Goal: Task Accomplishment & Management: Complete application form

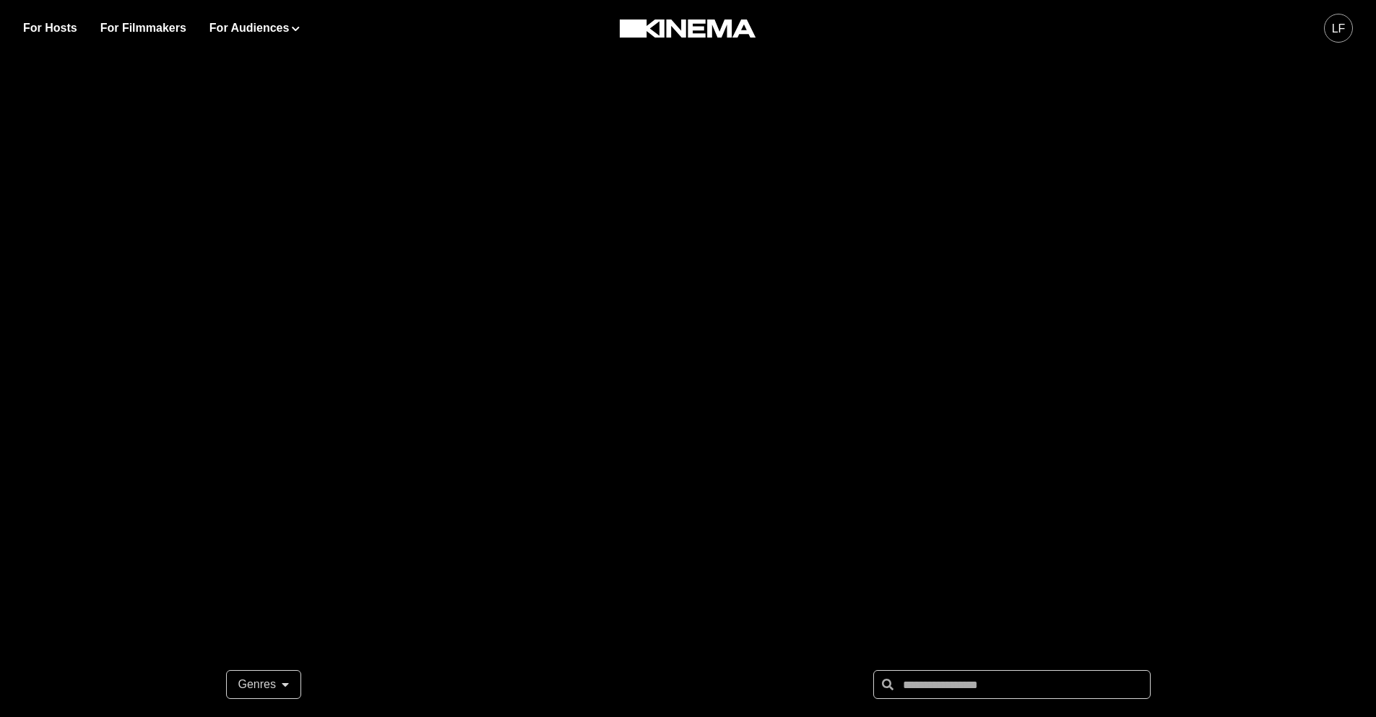
click at [1329, 32] on div "LF" at bounding box center [1338, 28] width 29 height 29
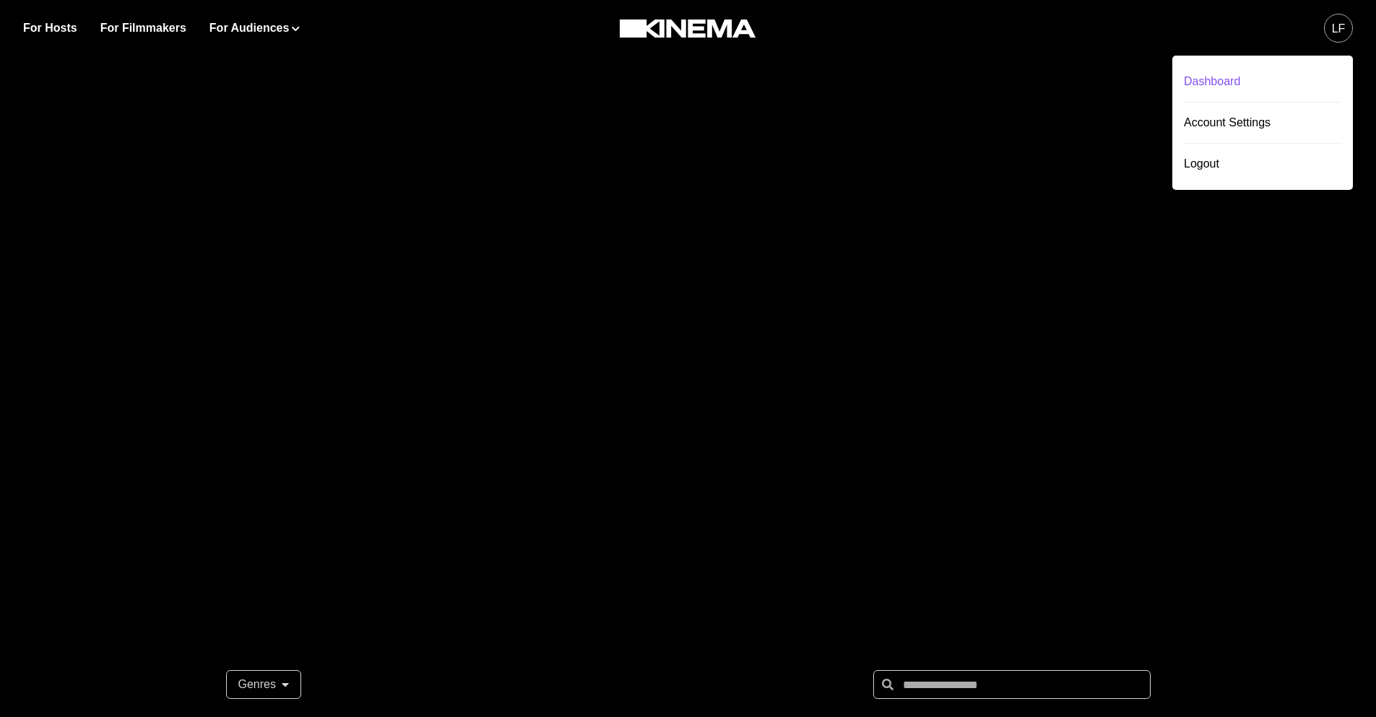
click at [1230, 84] on div "Dashboard" at bounding box center [1263, 81] width 158 height 40
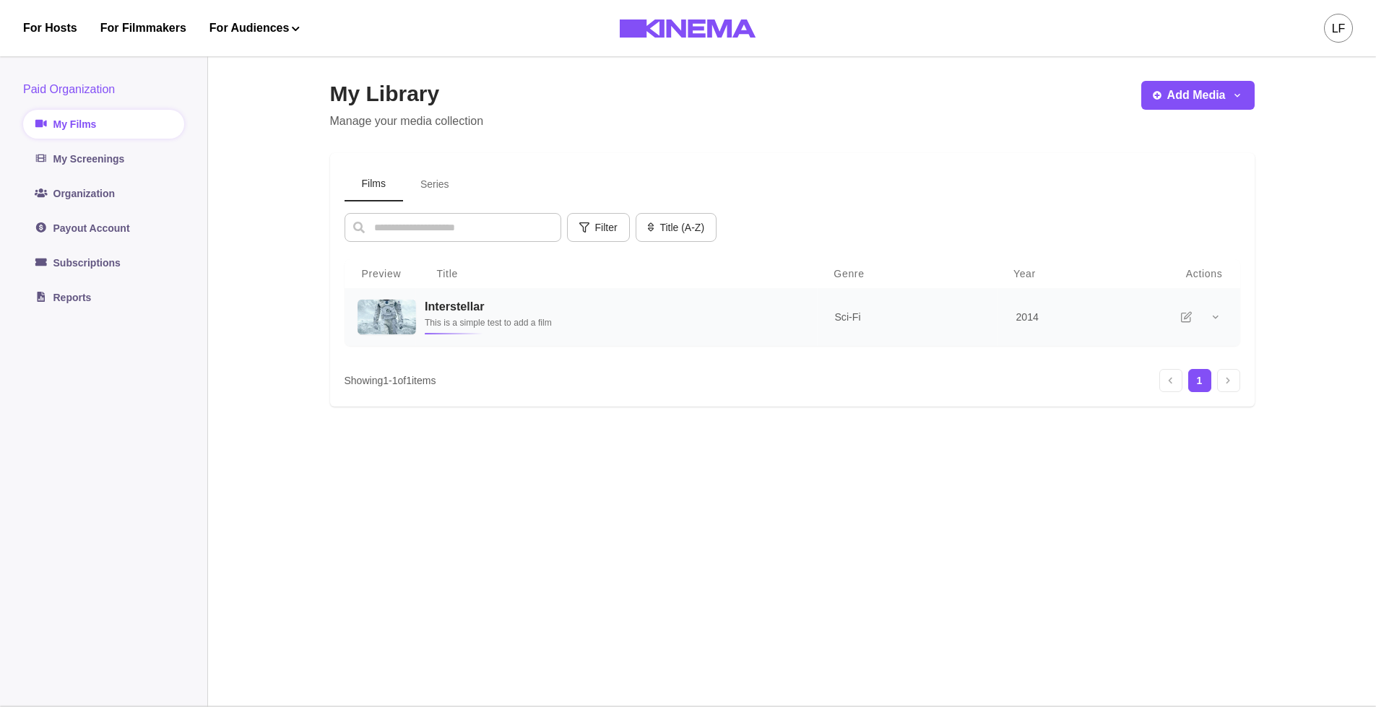
click at [452, 303] on h3 "Interstellar" at bounding box center [611, 307] width 375 height 14
select select "******"
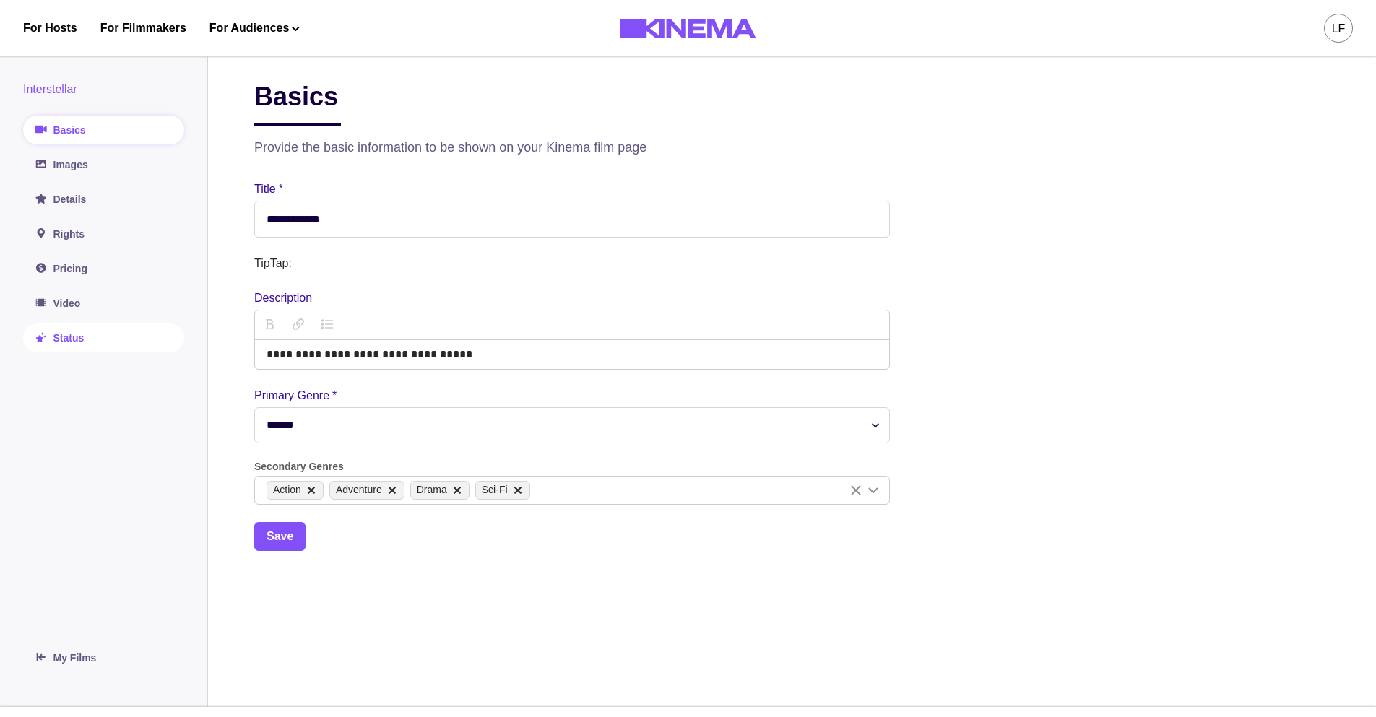
click at [78, 337] on link "Status" at bounding box center [103, 338] width 161 height 29
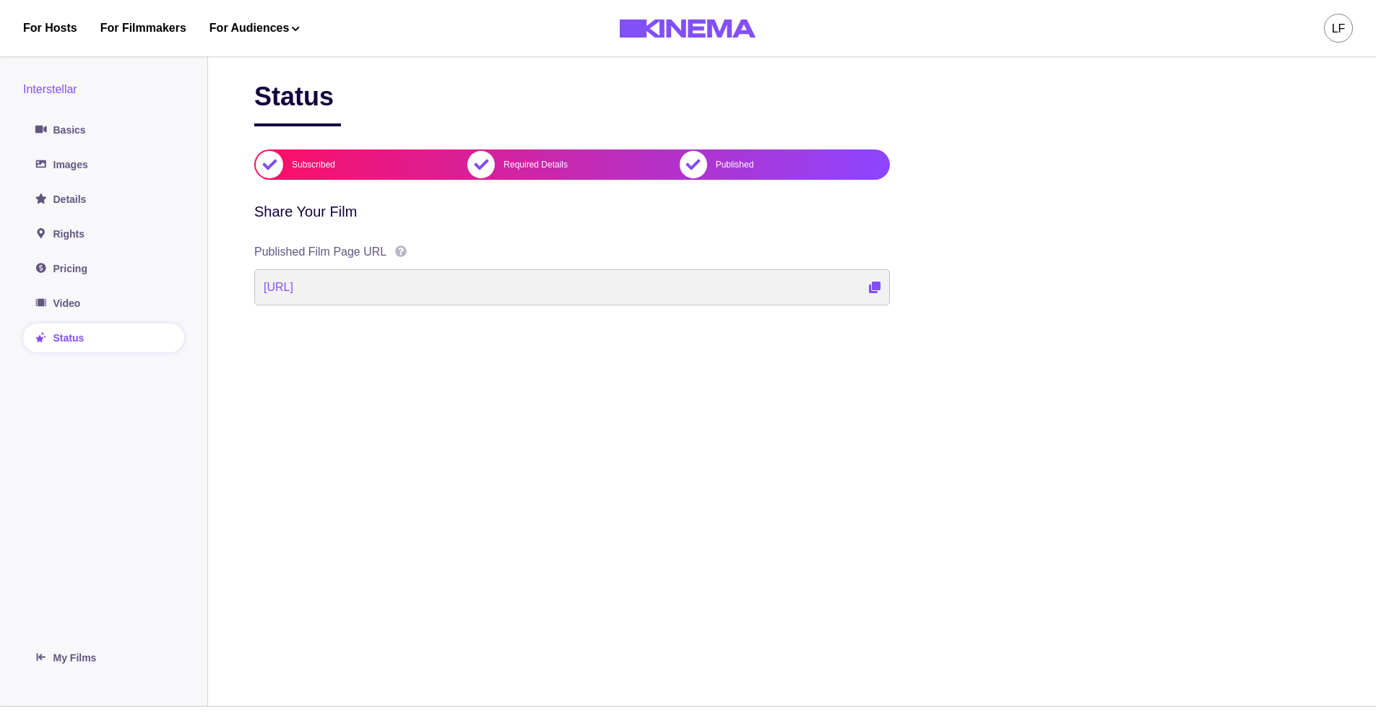
click at [1019, 188] on main "Status Subscribed Required Details Published Share Your Film Published Film Pag…" at bounding box center [792, 376] width 1168 height 661
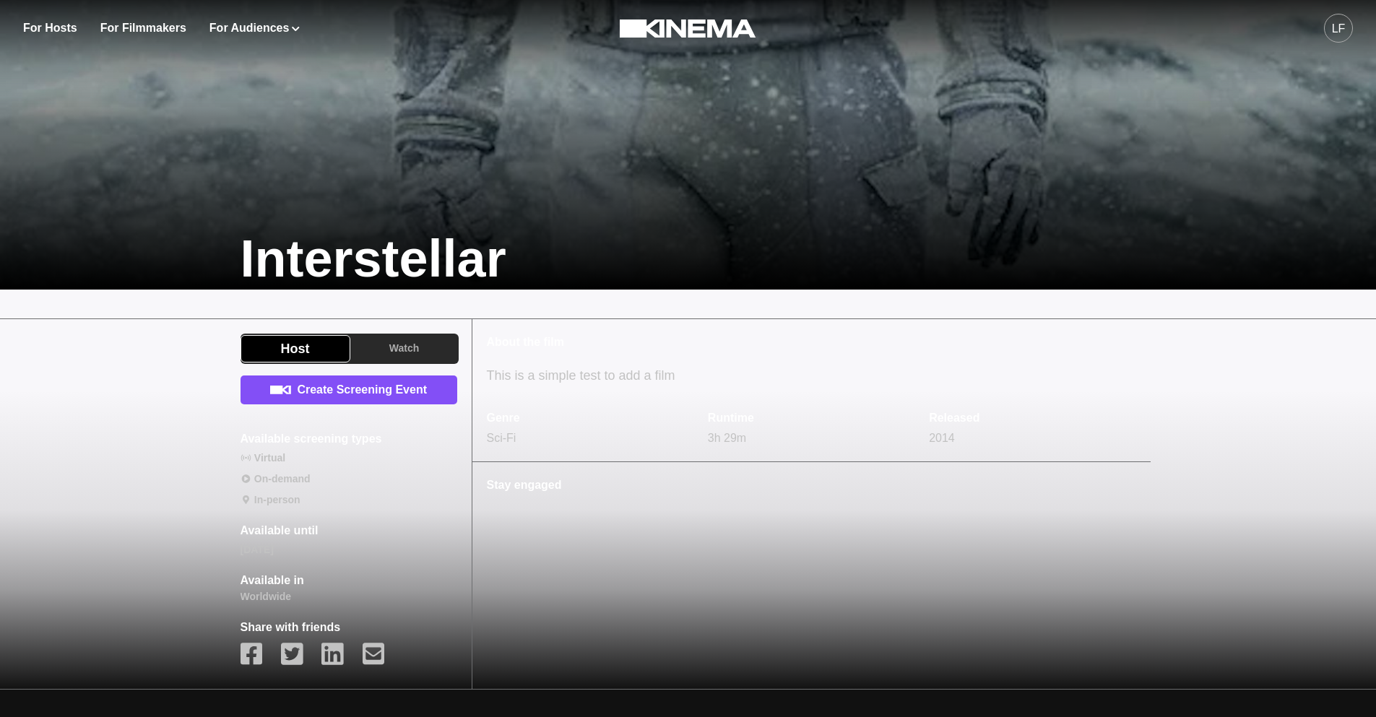
scroll to position [289, 0]
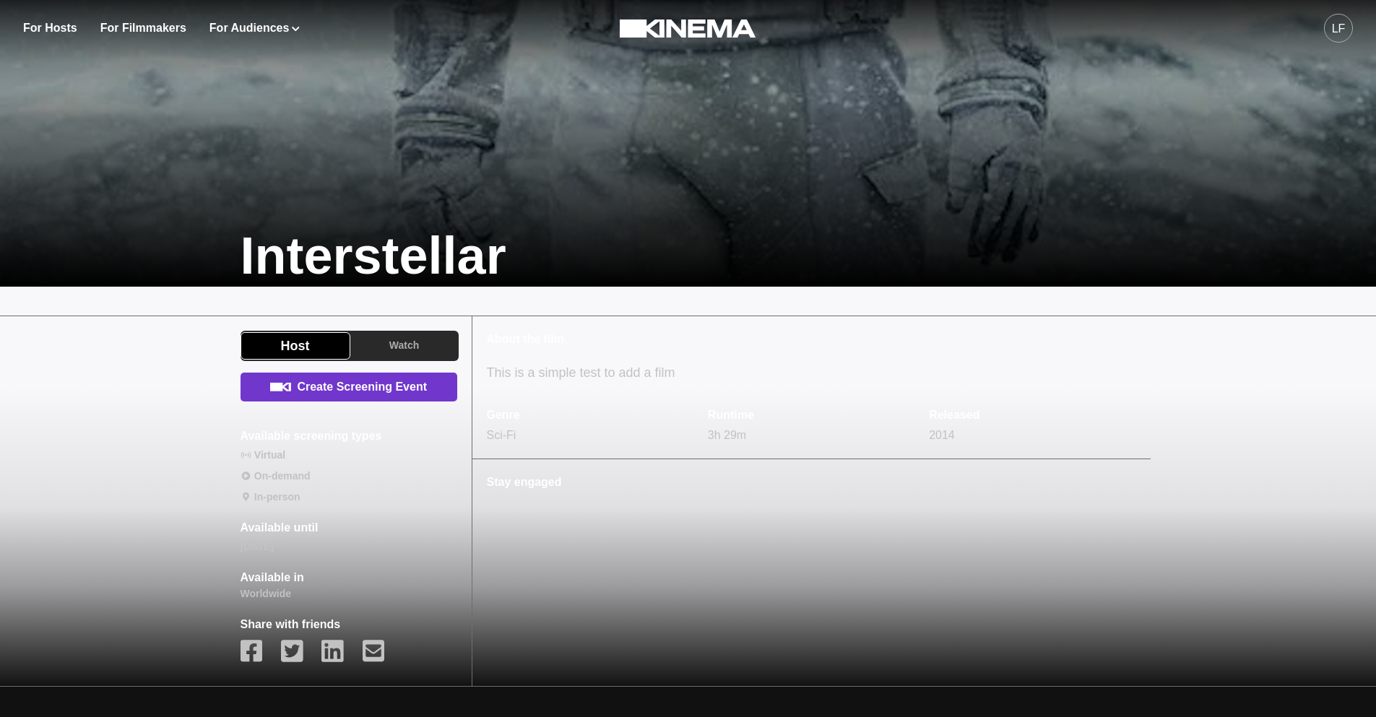
click at [421, 378] on link "Create Screening Event" at bounding box center [349, 387] width 217 height 29
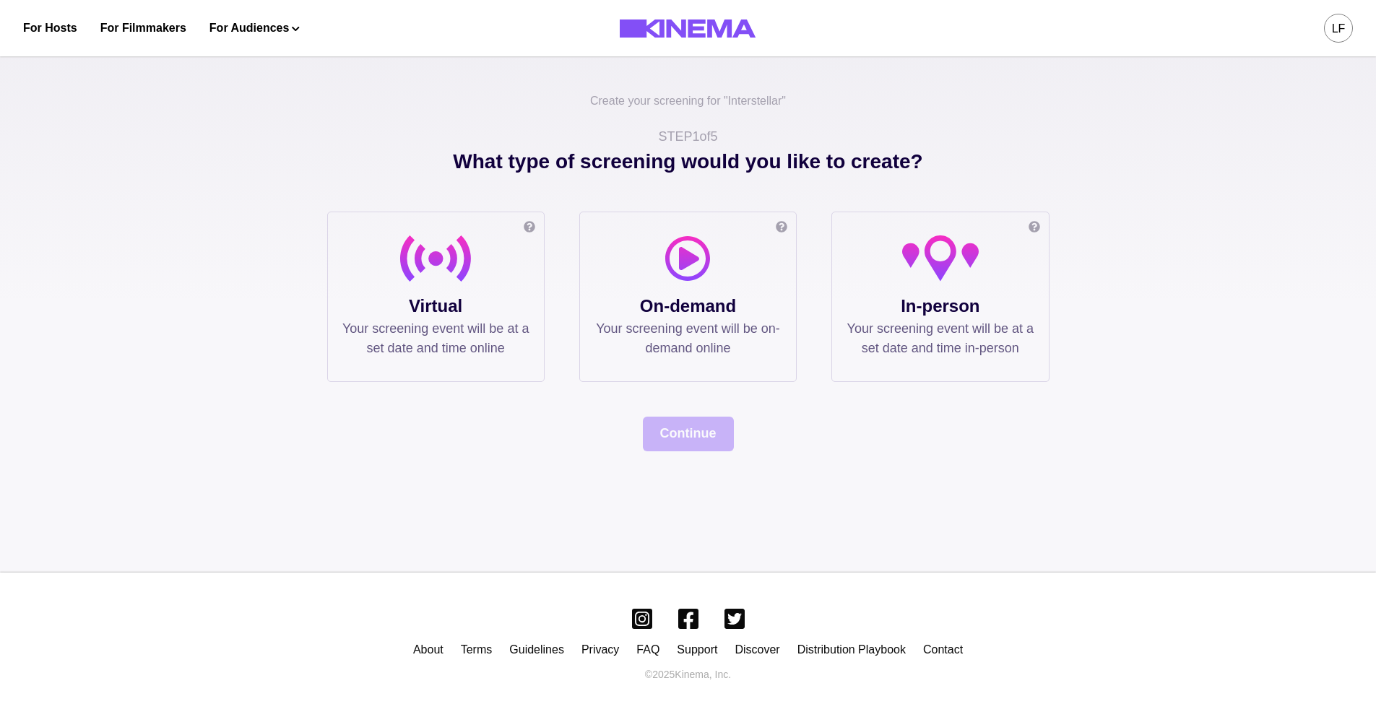
click at [444, 322] on p "Your screening event will be at a set date and time online" at bounding box center [435, 338] width 187 height 39
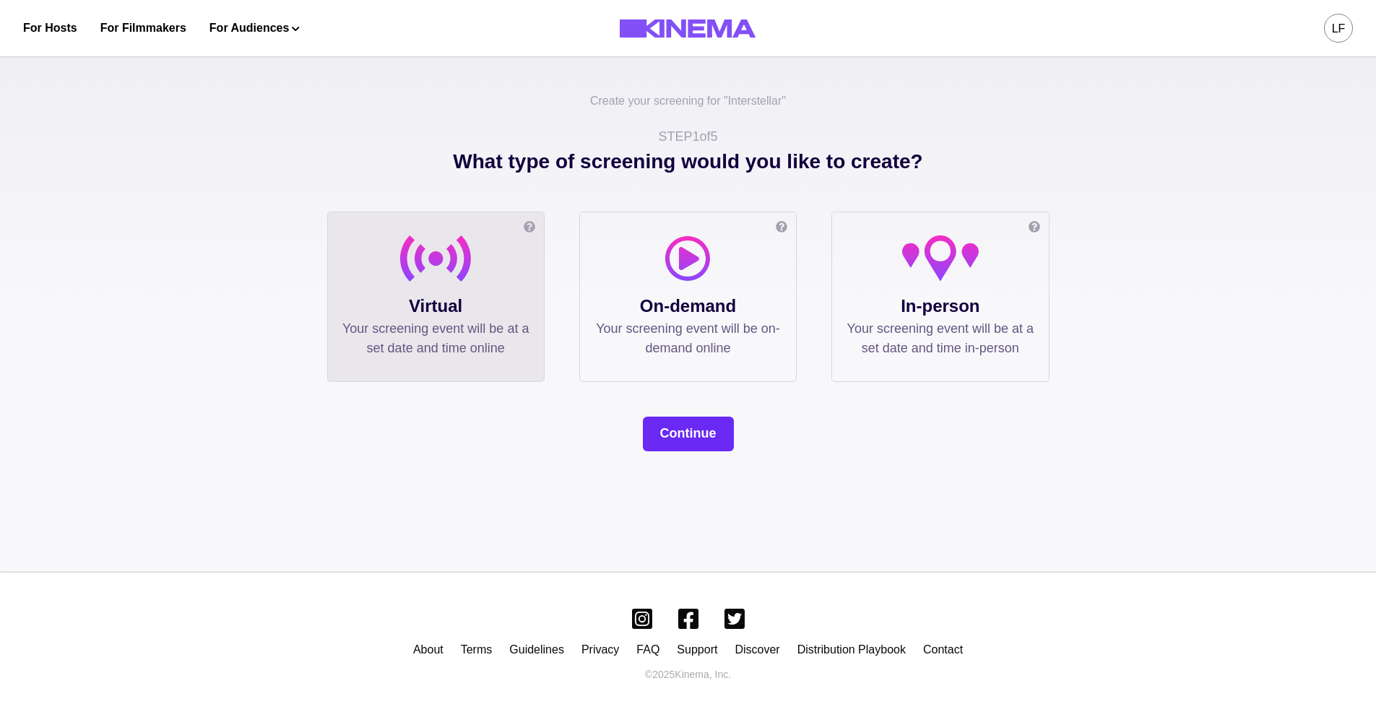
click at [686, 420] on button "Continue" at bounding box center [688, 434] width 91 height 35
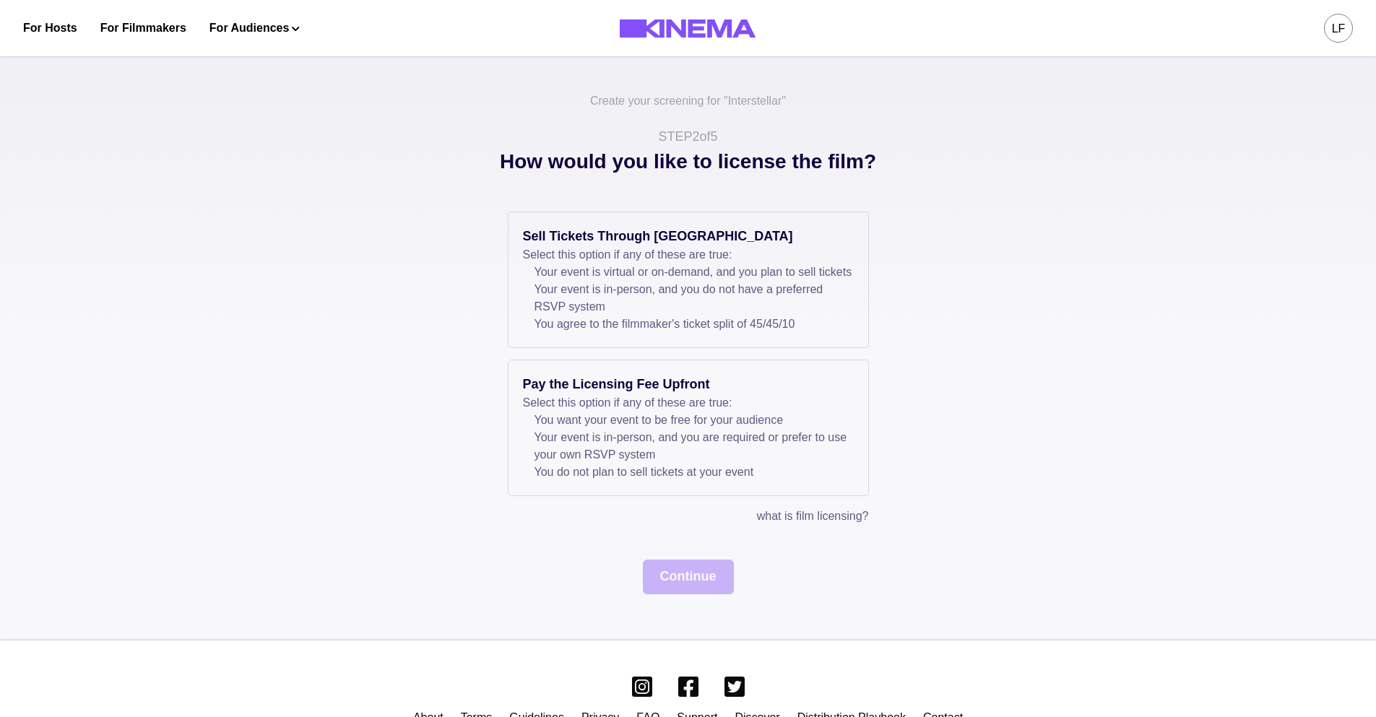
drag, startPoint x: 654, startPoint y: 458, endPoint x: 679, endPoint y: 552, distance: 97.3
click at [655, 462] on li "Your event is in-person, and you are required or prefer to use your own RSVP sy…" at bounding box center [694, 446] width 319 height 35
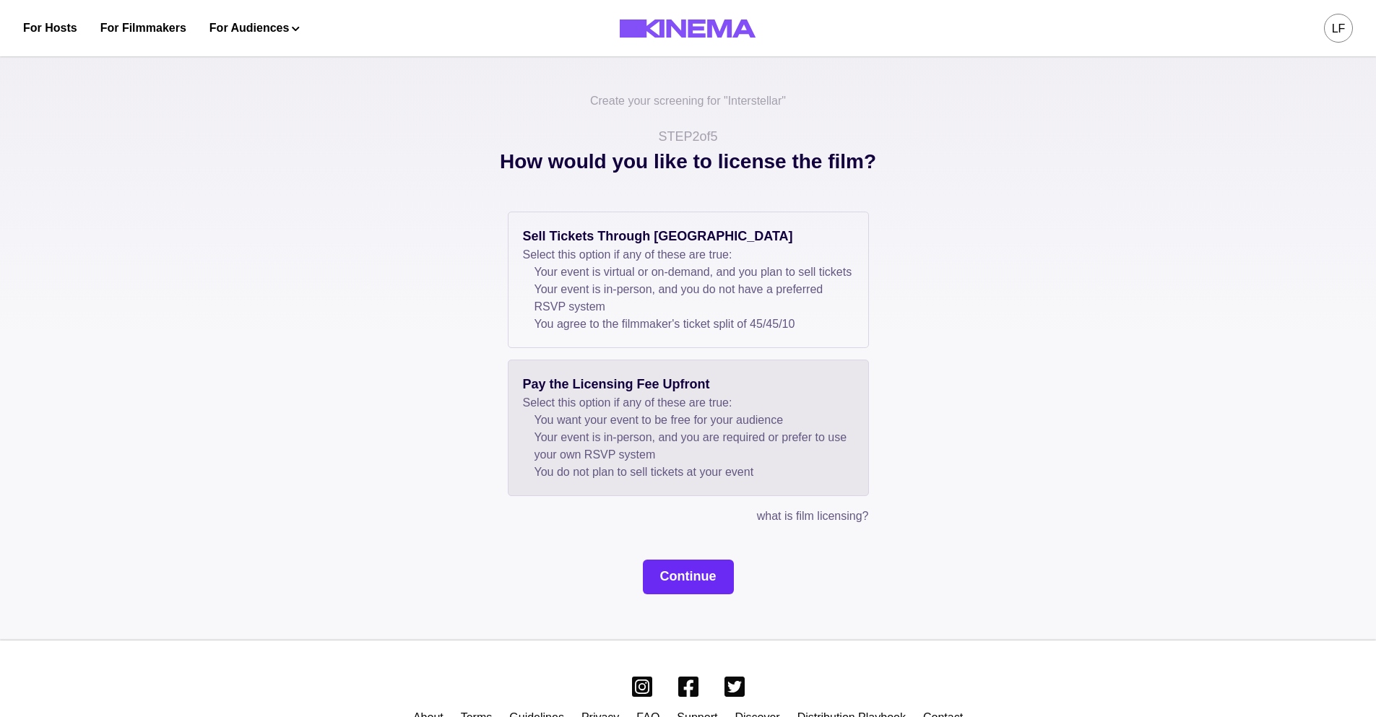
click at [703, 595] on button "Continue" at bounding box center [688, 577] width 91 height 35
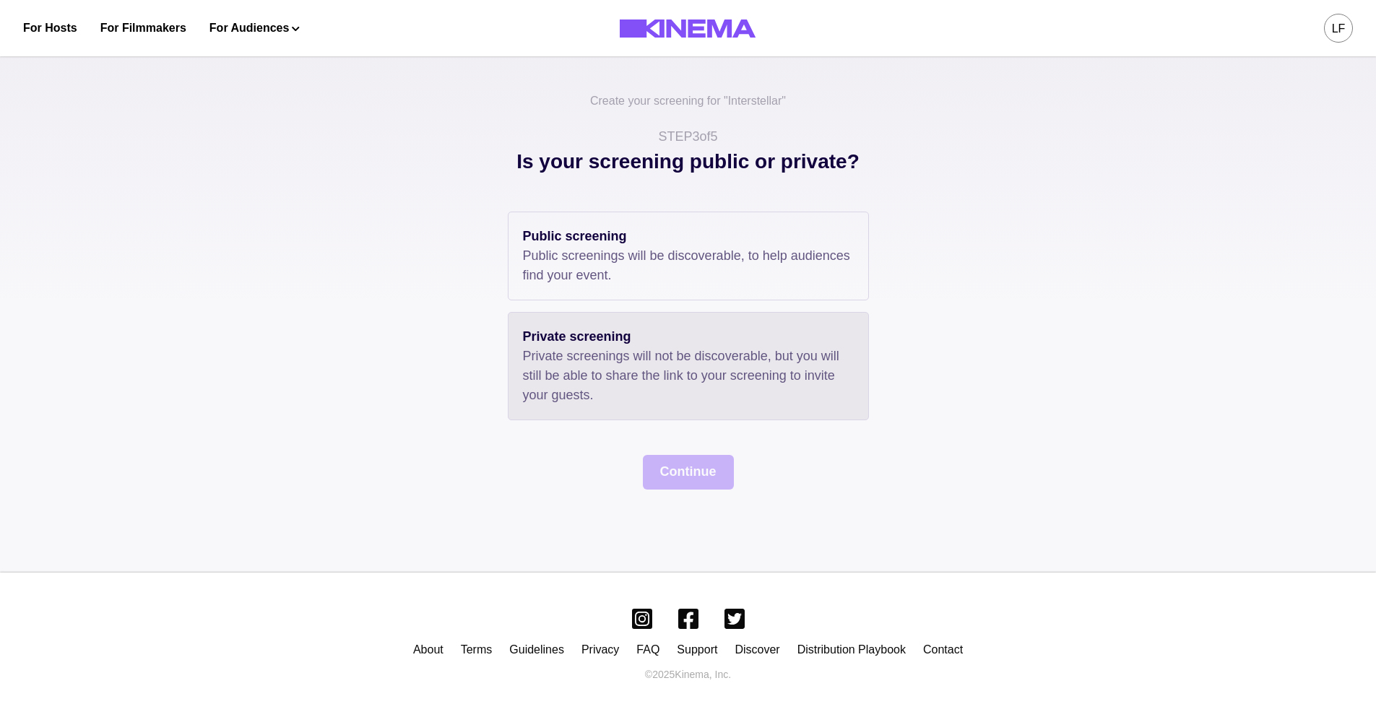
click at [651, 361] on p "Private screenings will not be discoverable, but you will still be able to shar…" at bounding box center [688, 376] width 331 height 59
click at [693, 458] on button "Continue" at bounding box center [688, 472] width 91 height 35
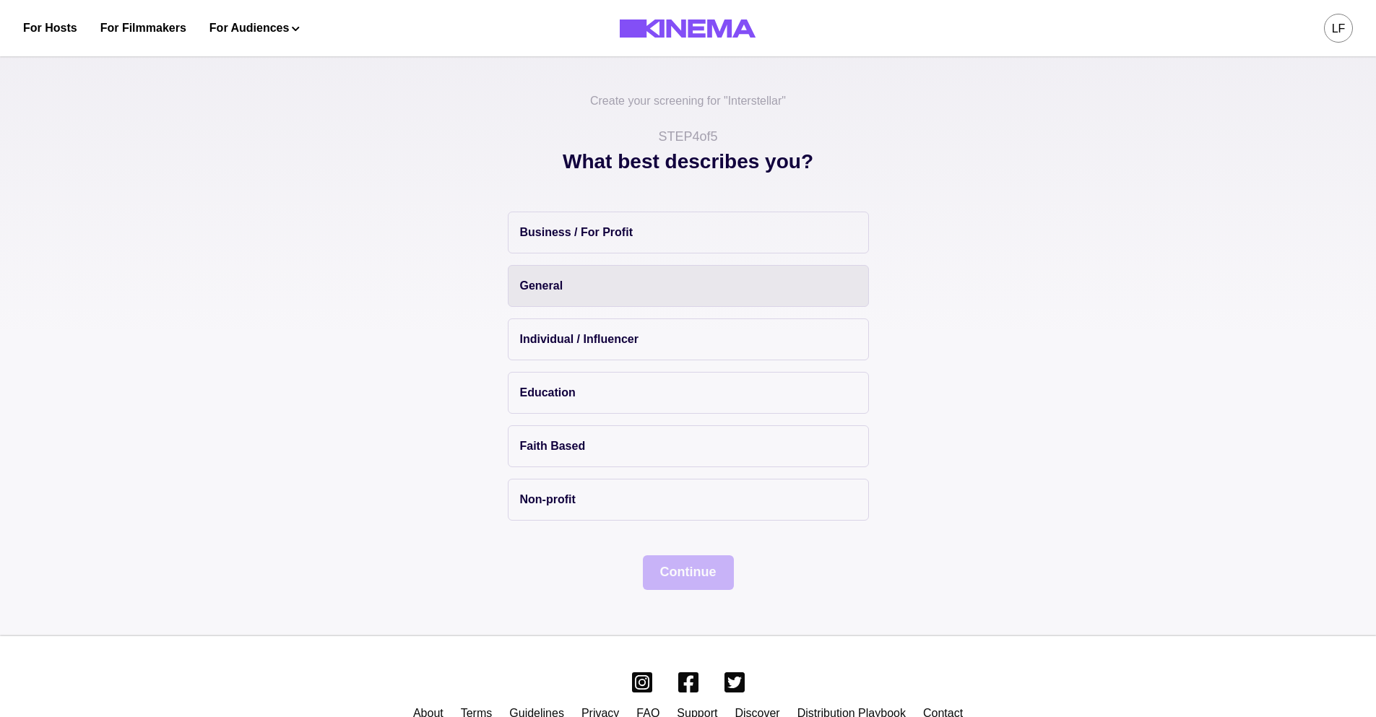
click at [585, 282] on button "General" at bounding box center [688, 286] width 361 height 42
click at [666, 578] on button "Continue" at bounding box center [688, 573] width 91 height 35
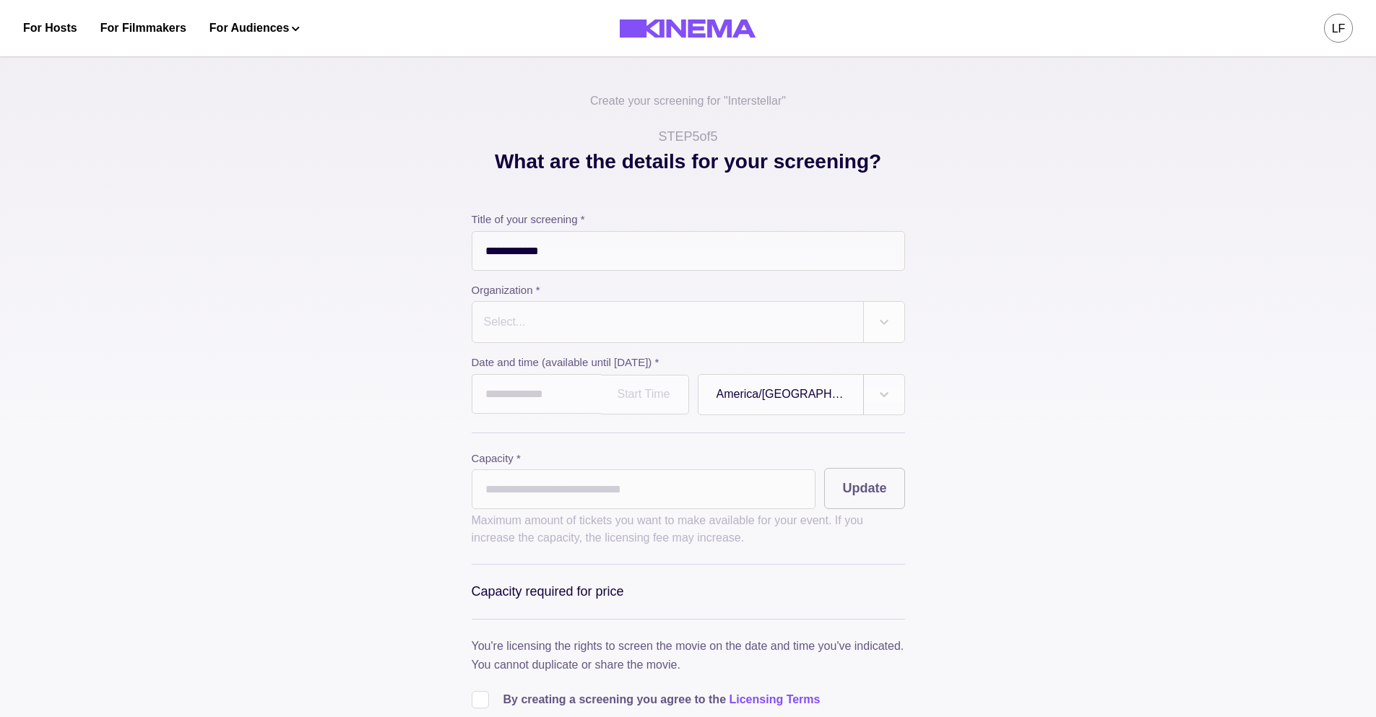
click at [720, 337] on div "Select..." at bounding box center [668, 322] width 391 height 40
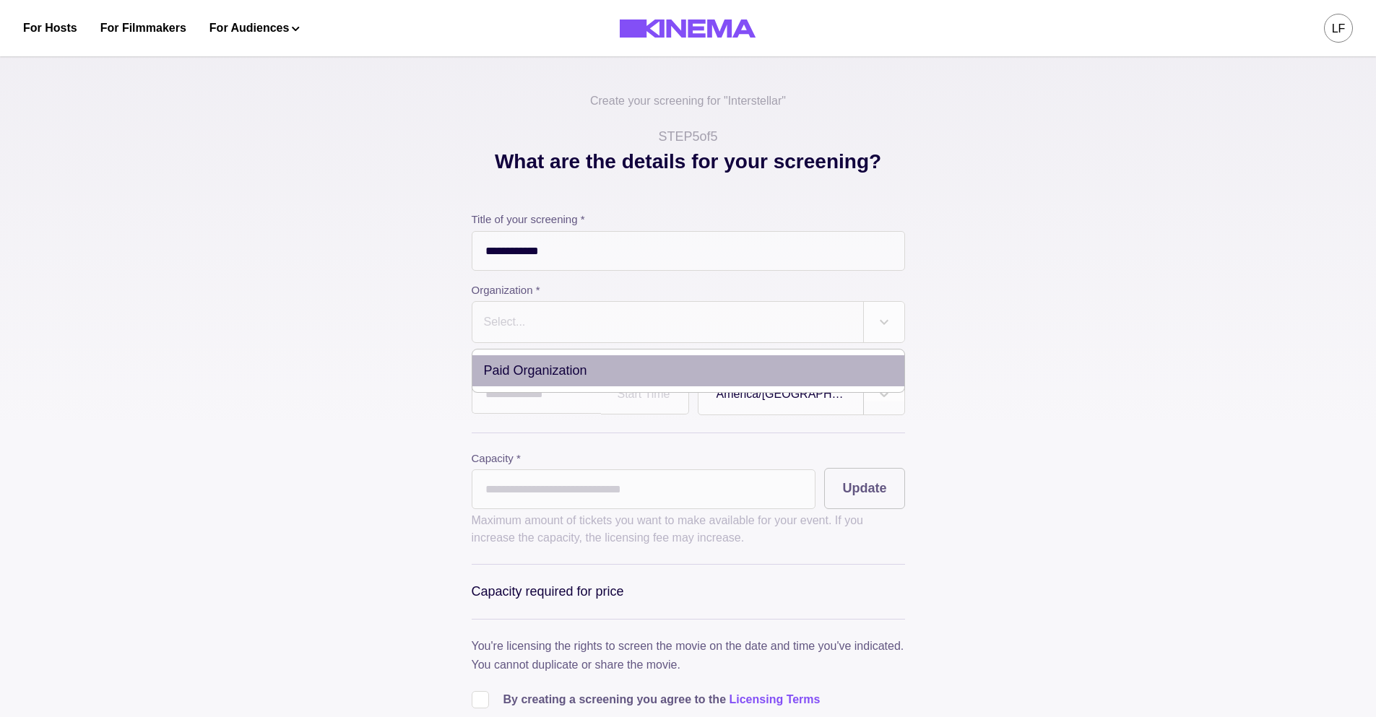
click at [642, 366] on div "Paid Organization" at bounding box center [689, 370] width 432 height 31
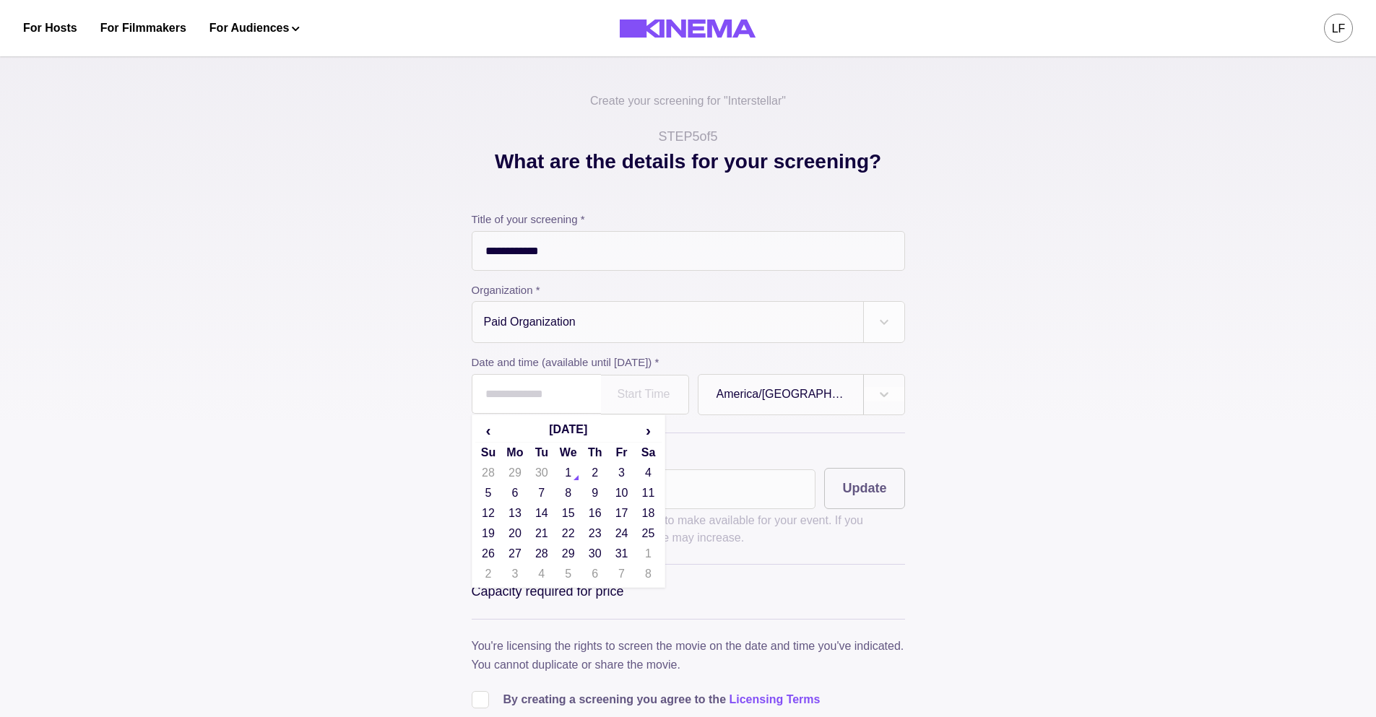
drag, startPoint x: 585, startPoint y: 394, endPoint x: 583, endPoint y: 419, distance: 25.4
click at [585, 394] on input "text" at bounding box center [536, 394] width 129 height 40
click at [568, 519] on td "15" at bounding box center [568, 514] width 27 height 20
type input "**********"
click at [667, 407] on div "7:00 PM" at bounding box center [645, 395] width 88 height 40
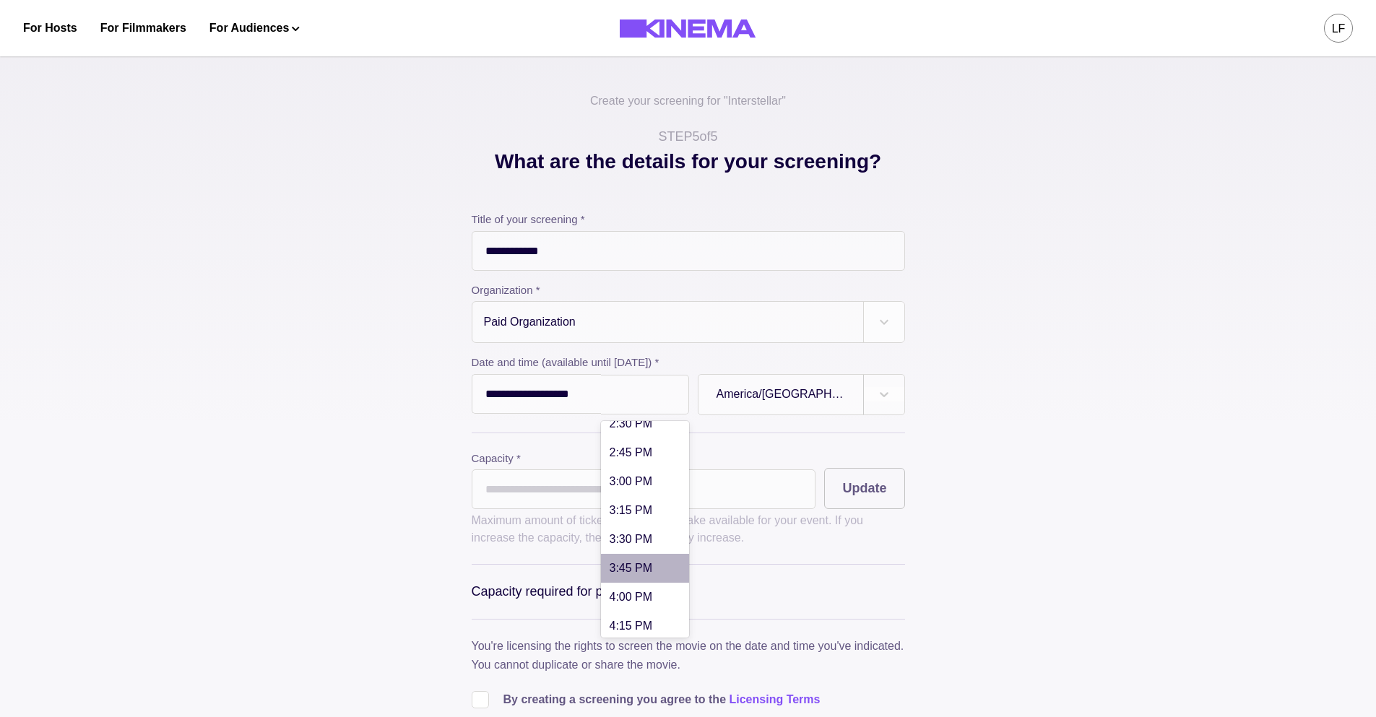
scroll to position [2563, 0]
click at [655, 572] on div "11:30 PM" at bounding box center [645, 562] width 88 height 29
click at [774, 488] on input "*" at bounding box center [644, 490] width 345 height 40
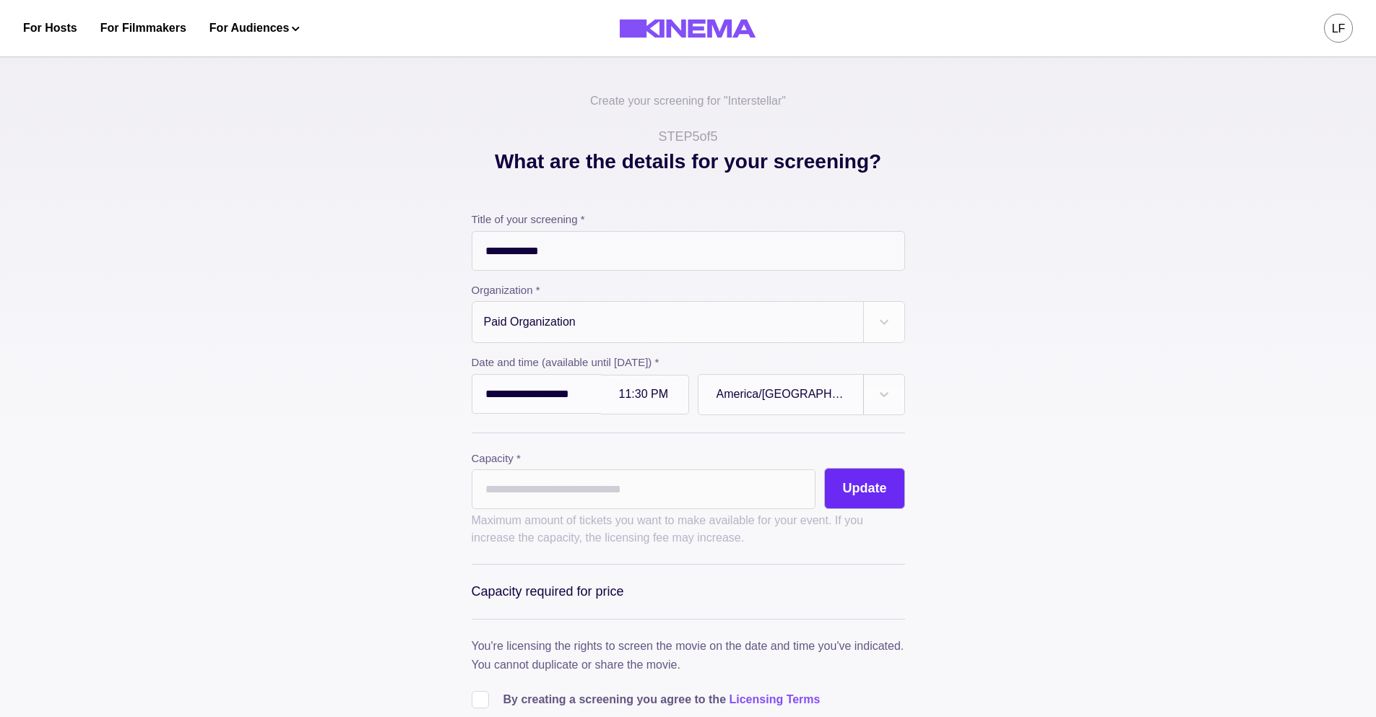
type input "**"
click at [866, 496] on button "Update" at bounding box center [864, 488] width 80 height 41
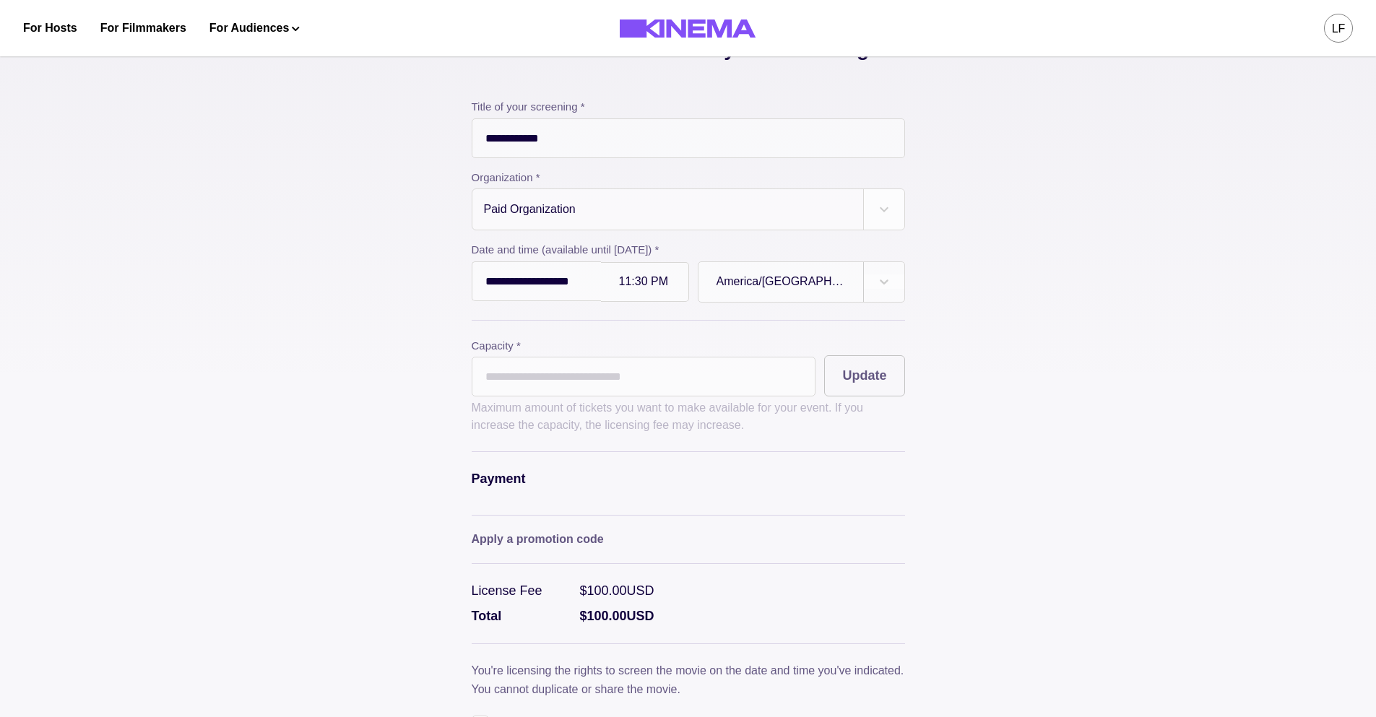
scroll to position [393, 0]
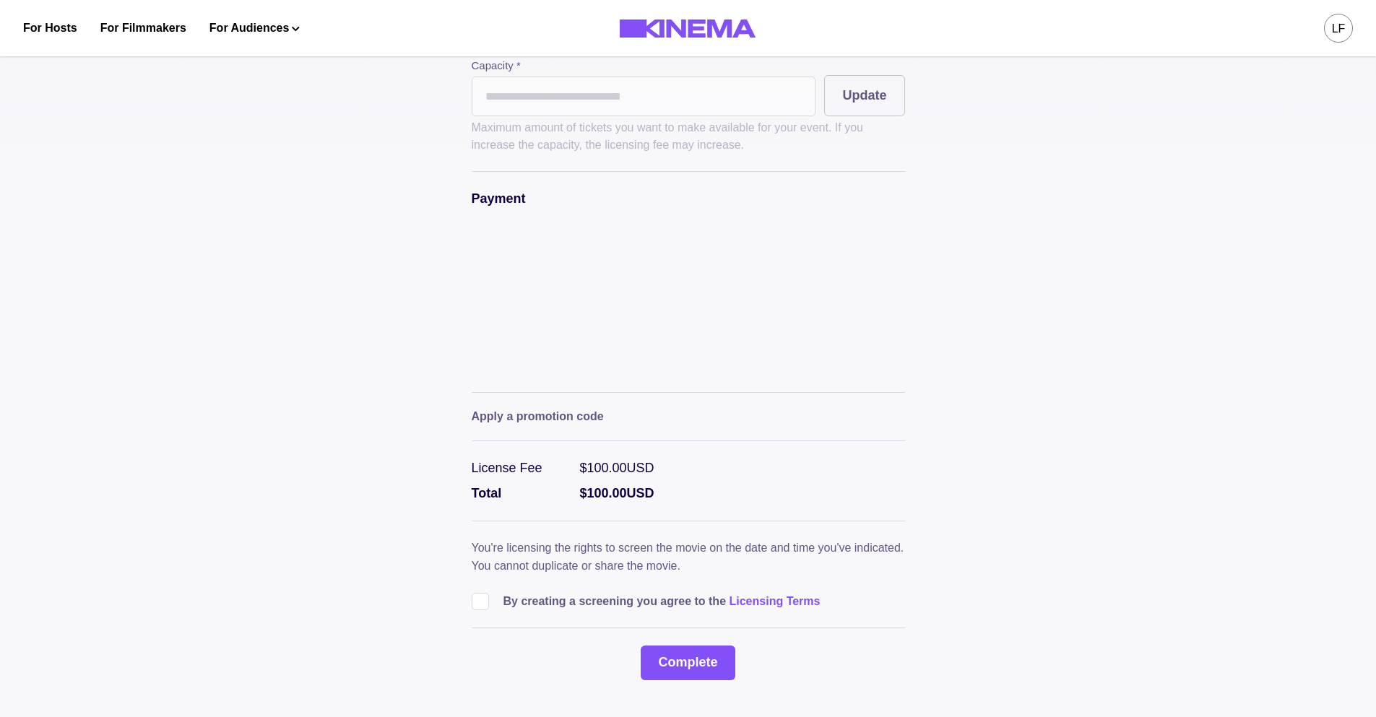
click at [491, 605] on label at bounding box center [488, 601] width 32 height 17
click at [680, 661] on button "Complete" at bounding box center [688, 663] width 94 height 35
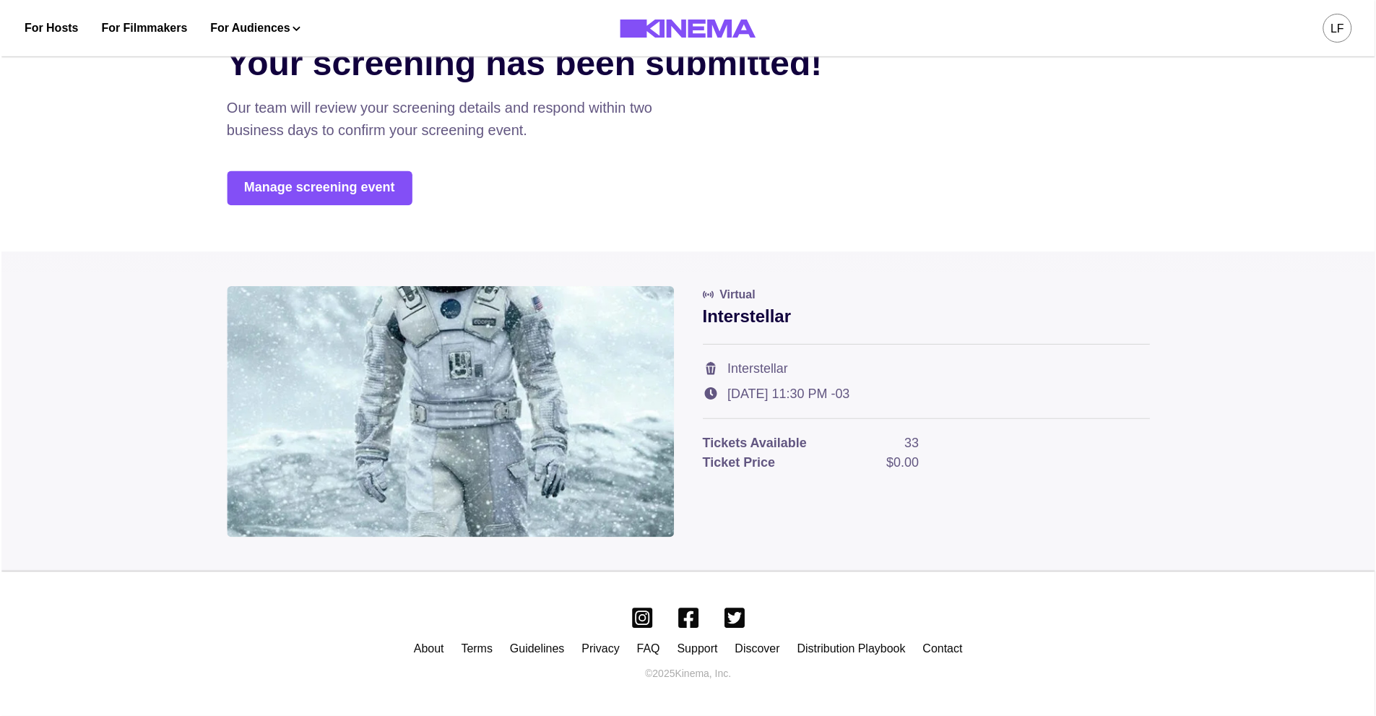
scroll to position [0, 0]
